Goal: Transaction & Acquisition: Purchase product/service

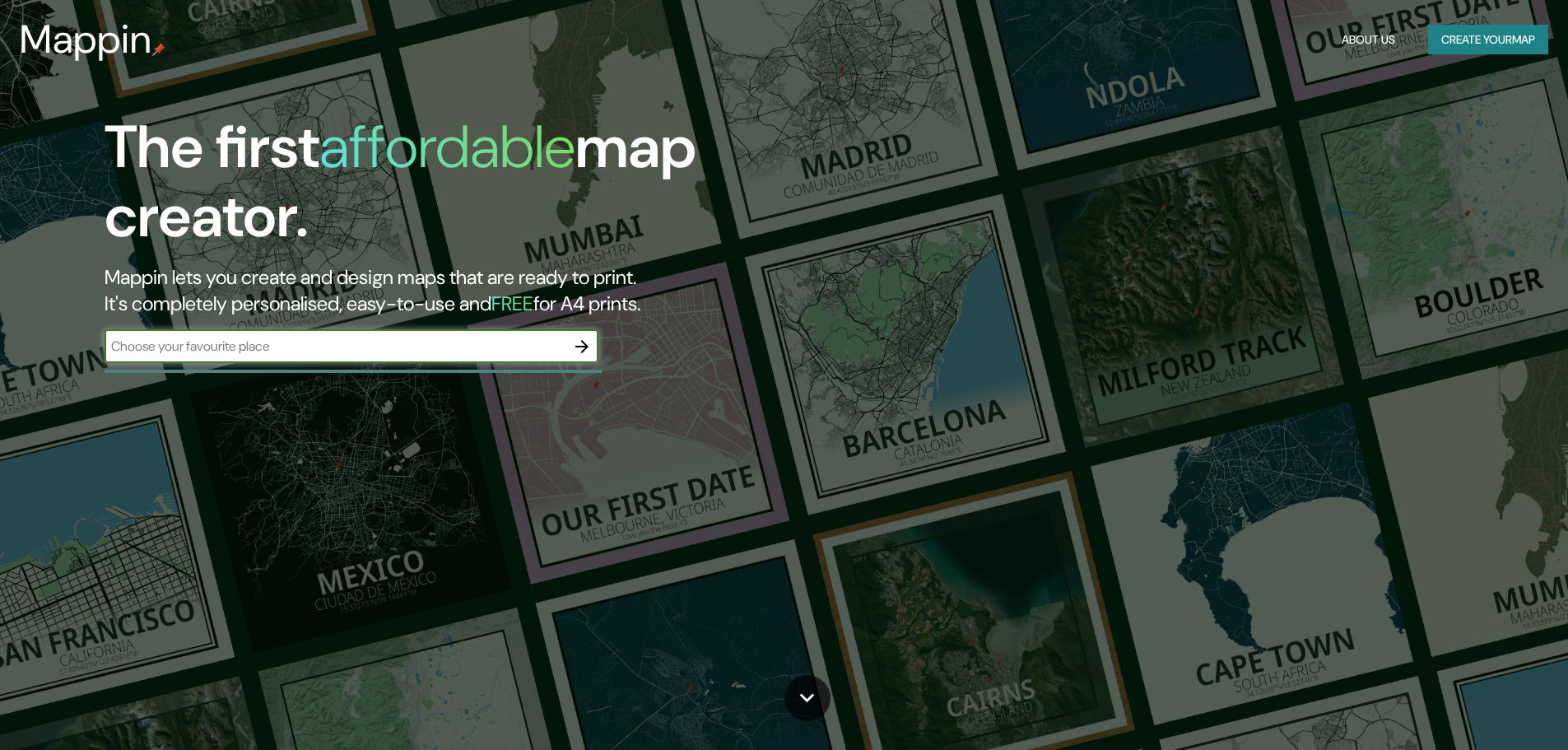
click at [446, 333] on div "​" at bounding box center [351, 346] width 493 height 33
click at [399, 346] on input "text" at bounding box center [334, 346] width 461 height 19
type input "PELARCO"
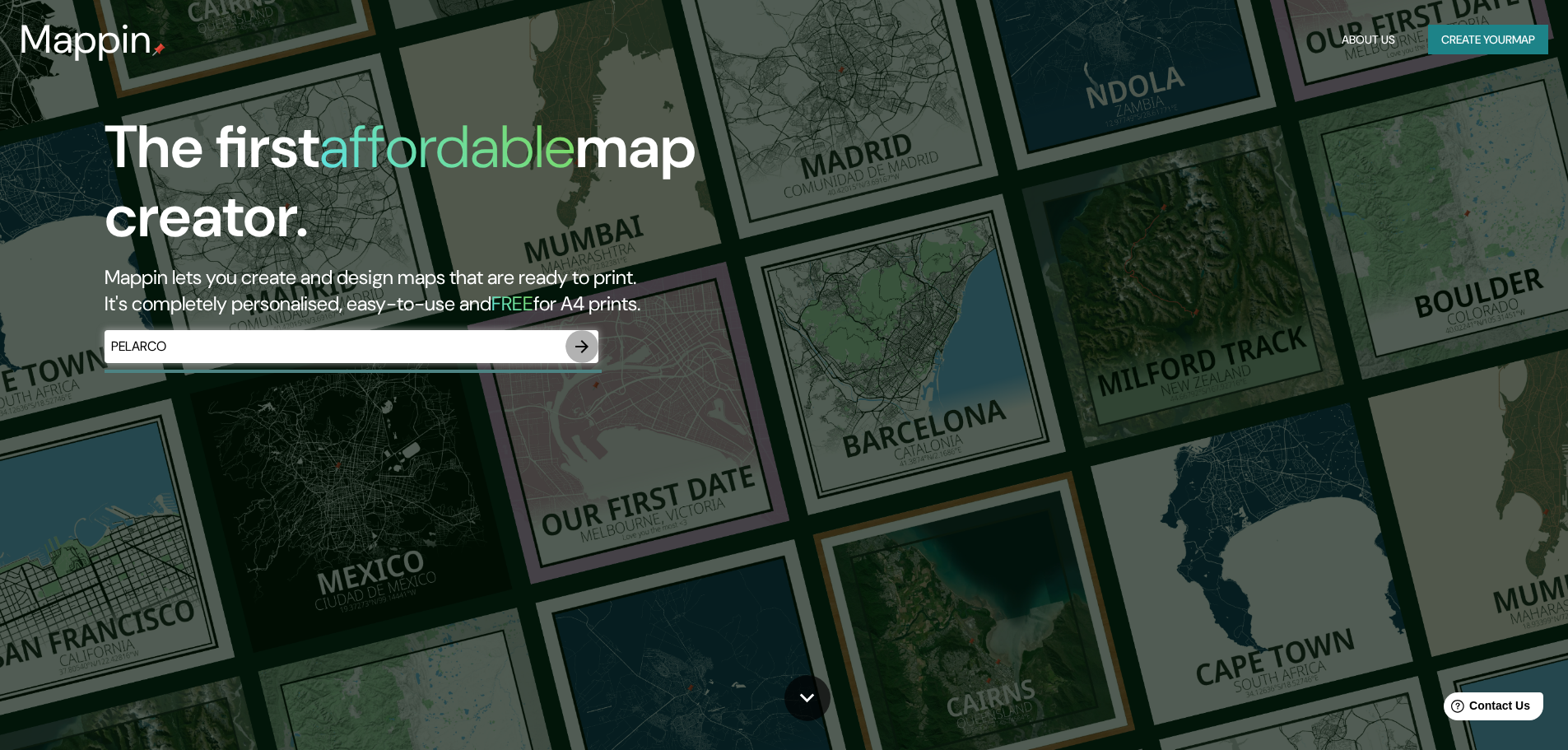
click at [581, 340] on icon "button" at bounding box center [581, 346] width 20 height 20
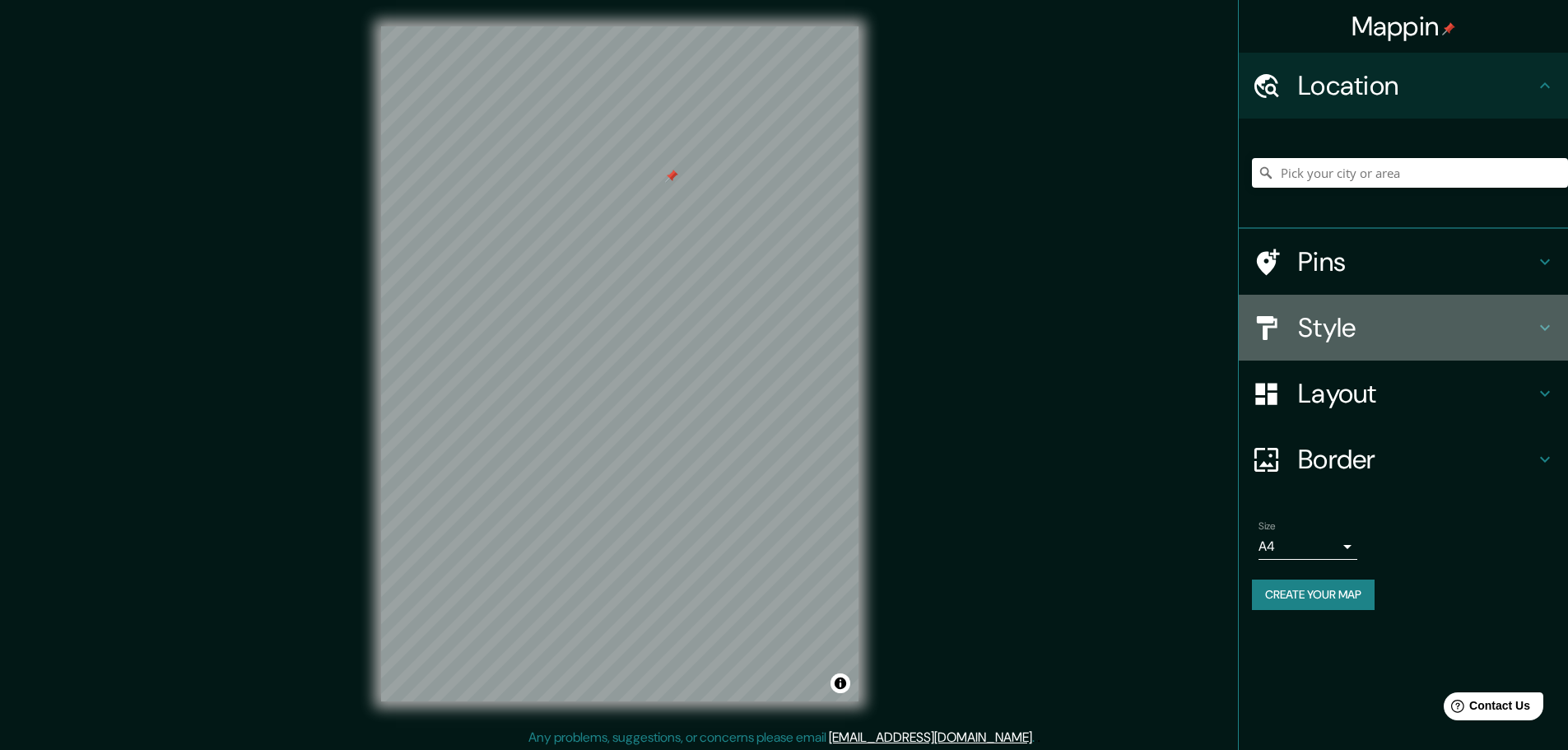
click at [1381, 324] on h4 "Style" at bounding box center [1416, 327] width 237 height 33
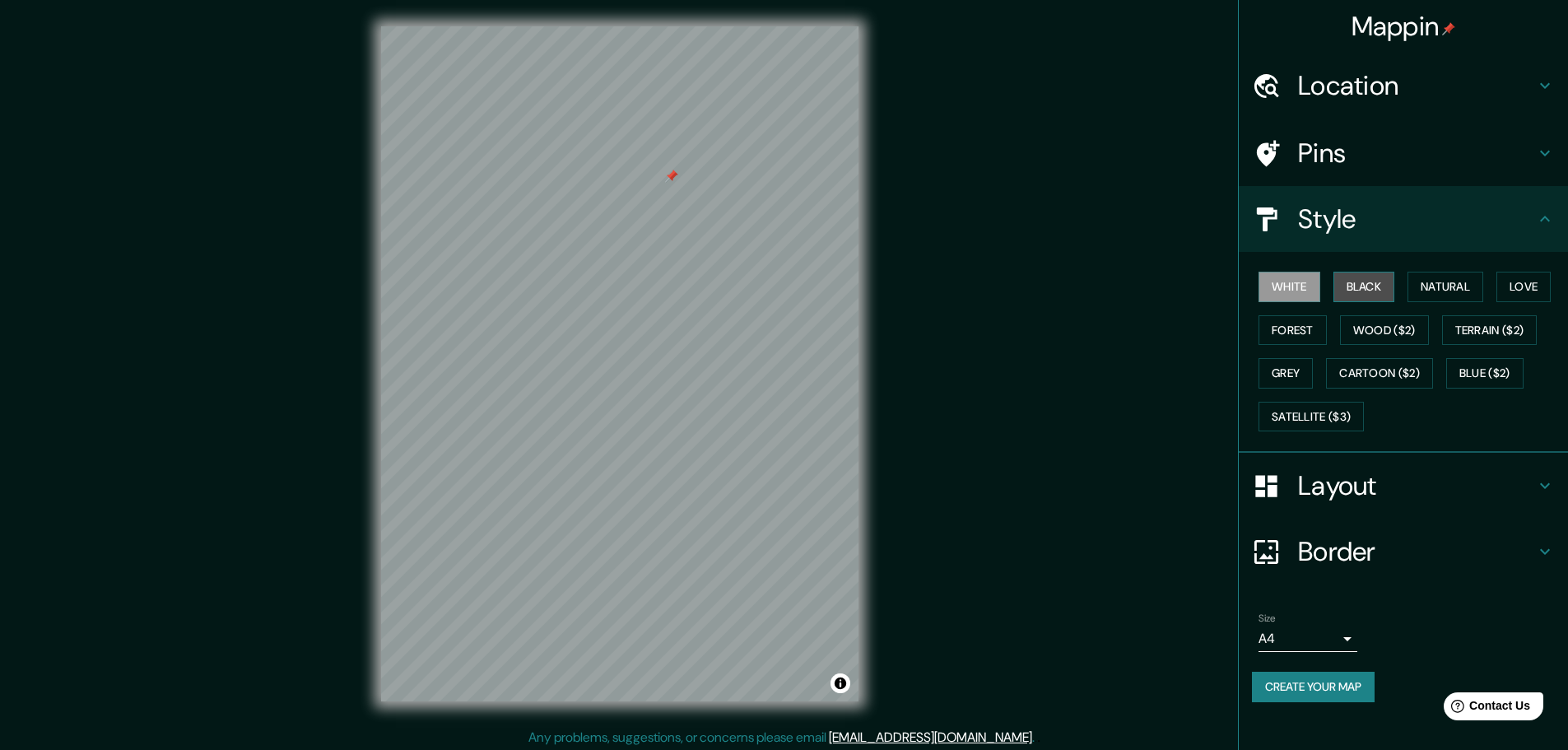
click at [1357, 280] on button "Black" at bounding box center [1364, 287] width 61 height 31
click at [1450, 282] on button "Natural" at bounding box center [1444, 287] width 75 height 31
click at [1376, 294] on button "Black" at bounding box center [1364, 287] width 61 height 31
click at [1295, 285] on button "White" at bounding box center [1289, 287] width 61 height 31
